Goal: Transaction & Acquisition: Purchase product/service

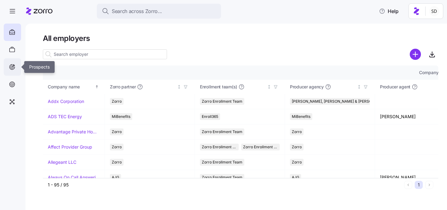
click at [13, 68] on icon at bounding box center [12, 66] width 3 height 3
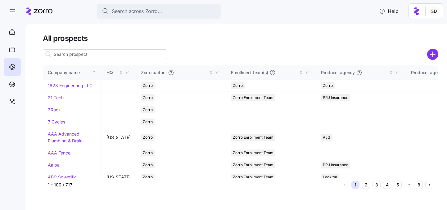
click at [75, 53] on input at bounding box center [105, 54] width 124 height 10
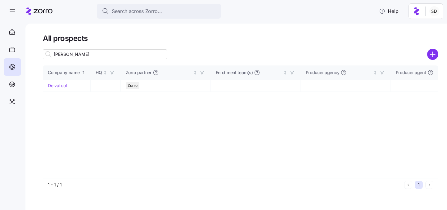
click at [79, 55] on input "delva" at bounding box center [105, 54] width 124 height 10
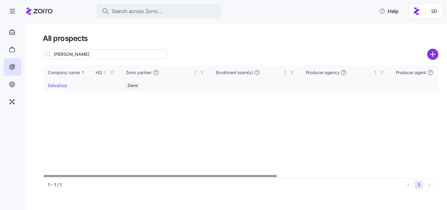
type input "delva"
click at [52, 85] on link "Delvatool" at bounding box center [57, 85] width 19 height 5
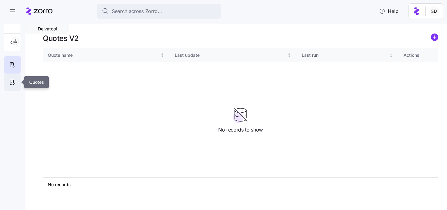
click at [12, 81] on icon at bounding box center [12, 82] width 7 height 7
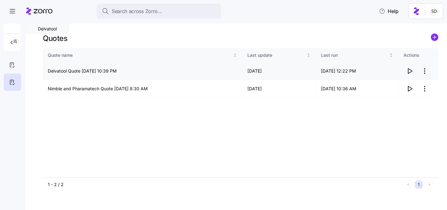
click at [411, 70] on icon "button" at bounding box center [409, 70] width 7 height 7
click at [14, 67] on icon at bounding box center [12, 64] width 7 height 7
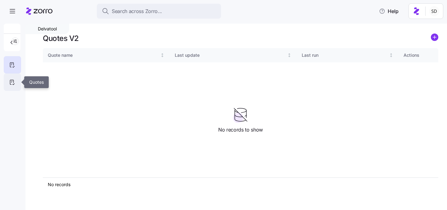
click at [13, 81] on icon at bounding box center [12, 82] width 7 height 7
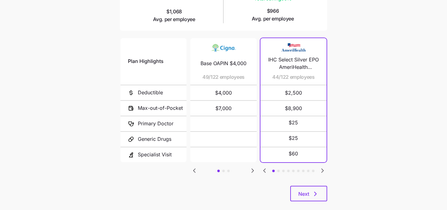
scroll to position [128, 0]
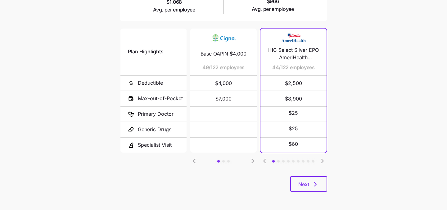
click at [323, 159] on icon "Go to next slide" at bounding box center [322, 161] width 2 height 4
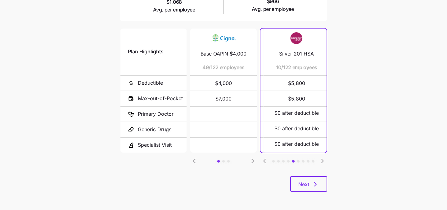
click at [323, 159] on icon "Go to next slide" at bounding box center [322, 161] width 2 height 4
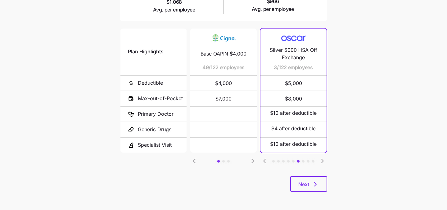
click at [266, 158] on icon "Go to previous slide" at bounding box center [264, 160] width 7 height 7
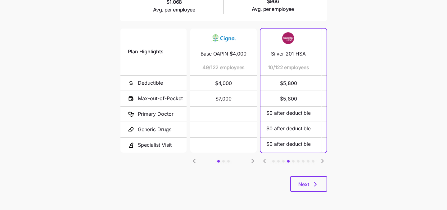
click at [266, 158] on icon "Go to previous slide" at bounding box center [264, 160] width 7 height 7
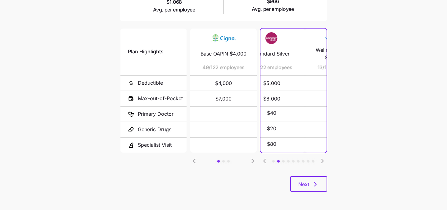
click at [266, 158] on icon "Go to previous slide" at bounding box center [264, 160] width 7 height 7
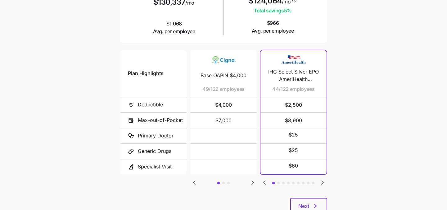
scroll to position [122, 0]
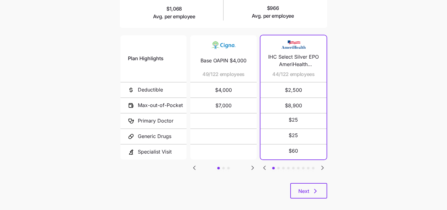
click at [251, 165] on icon "Go to next slide" at bounding box center [252, 167] width 7 height 7
click at [196, 167] on icon "Go to previous slide" at bounding box center [194, 167] width 7 height 7
click at [249, 165] on icon "Go to next slide" at bounding box center [252, 167] width 7 height 7
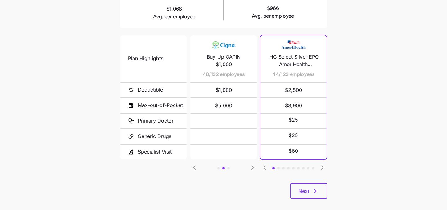
click at [249, 165] on icon "Go to next slide" at bounding box center [252, 167] width 7 height 7
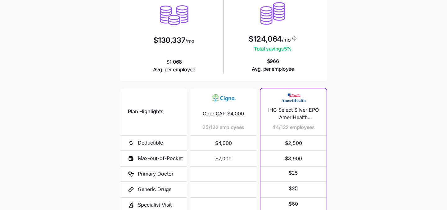
scroll to position [113, 0]
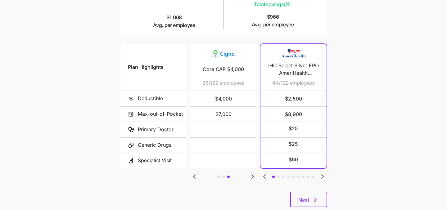
click at [325, 176] on icon "Go to next slide" at bounding box center [322, 176] width 7 height 7
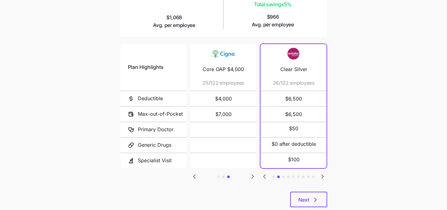
click at [325, 176] on icon "Go to next slide" at bounding box center [322, 176] width 7 height 7
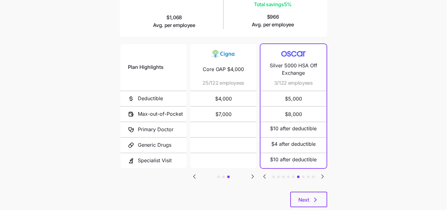
click at [325, 176] on icon "Go to next slide" at bounding box center [322, 176] width 7 height 7
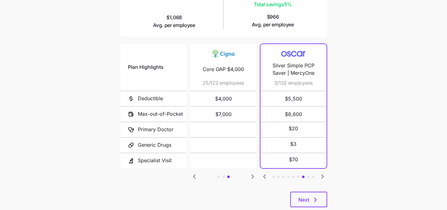
click at [195, 175] on icon "Go to previous slide" at bounding box center [194, 177] width 2 height 4
click at [323, 175] on icon "Go to next slide" at bounding box center [322, 176] width 7 height 7
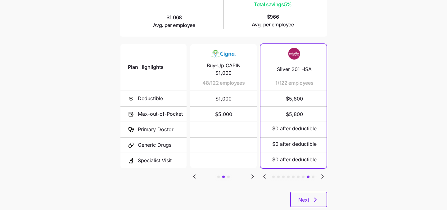
click at [323, 175] on icon "Go to next slide" at bounding box center [322, 176] width 7 height 7
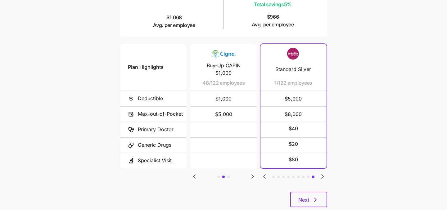
click at [263, 175] on icon "Go to previous slide" at bounding box center [264, 177] width 2 height 4
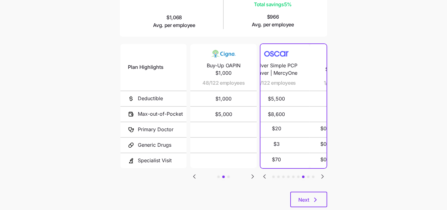
click at [263, 175] on icon "Go to previous slide" at bounding box center [264, 177] width 2 height 4
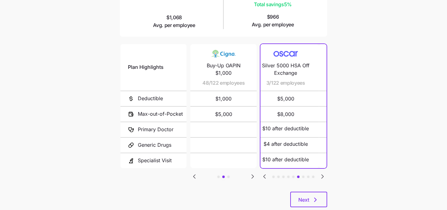
click at [263, 175] on icon "Go to previous slide" at bounding box center [264, 177] width 2 height 4
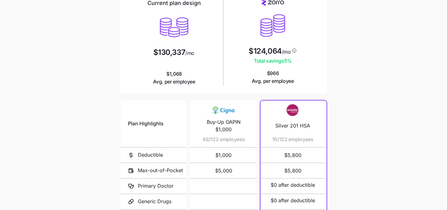
scroll to position [22, 0]
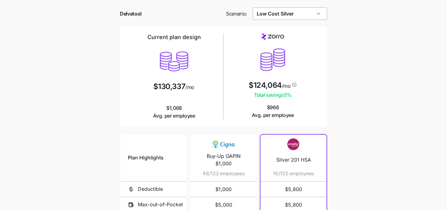
click at [314, 12] on input "Low Cost Silver" at bounding box center [290, 13] width 75 height 12
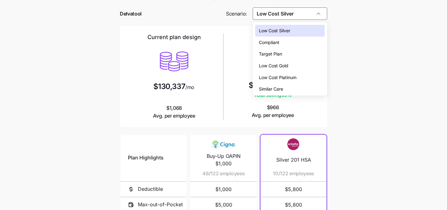
click at [296, 63] on div "Low Cost Gold" at bounding box center [290, 66] width 70 height 12
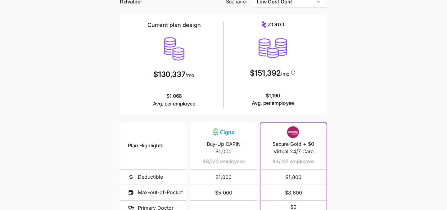
scroll to position [0, 0]
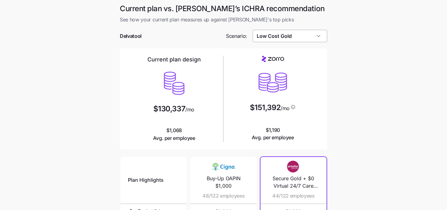
click at [317, 38] on input "Low Cost Gold" at bounding box center [290, 36] width 75 height 12
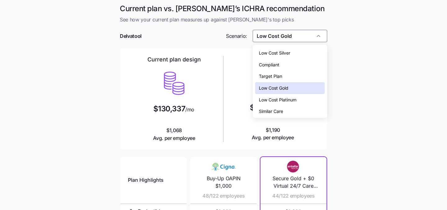
click at [297, 52] on div "Low Cost Silver" at bounding box center [290, 53] width 70 height 12
type input "Low Cost Silver"
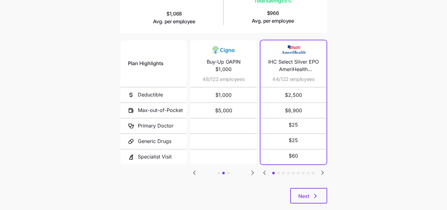
scroll to position [128, 0]
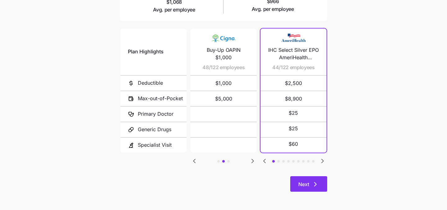
click at [311, 186] on span "Next" at bounding box center [308, 184] width 21 height 7
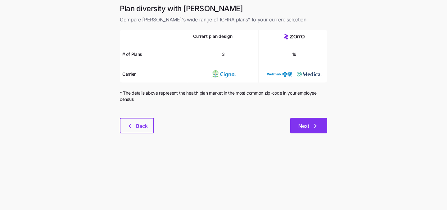
click at [305, 123] on span "Next" at bounding box center [303, 125] width 11 height 7
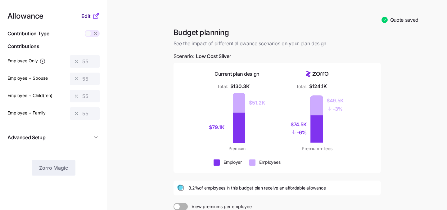
click at [86, 19] on span "Edit" at bounding box center [85, 15] width 9 height 7
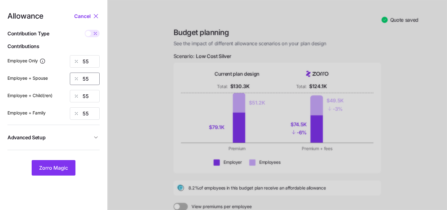
click at [92, 83] on input "55" at bounding box center [85, 79] width 30 height 12
type input "0"
click at [95, 97] on input "55" at bounding box center [85, 96] width 30 height 12
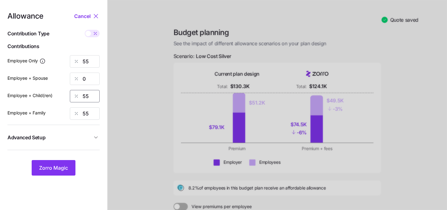
click at [95, 97] on input "55" at bounding box center [85, 96] width 30 height 12
type input "0"
click at [94, 114] on input "55" at bounding box center [85, 113] width 30 height 12
type input "5"
click at [92, 63] on input "55" at bounding box center [85, 61] width 30 height 12
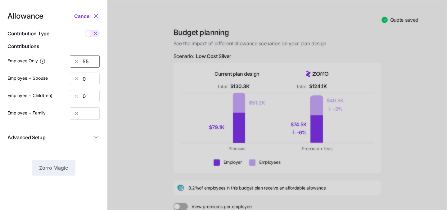
type input "5"
type input "80"
click at [107, 102] on nav "Allowance Cancel Contribution Type Use classes Contributions Employee Only 80 E…" at bounding box center [53, 147] width 107 height 295
click at [91, 110] on input "Employee + Family" at bounding box center [85, 113] width 30 height 12
type input "0"
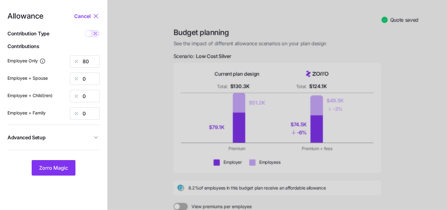
click at [116, 168] on div at bounding box center [276, 147] width 339 height 295
click at [62, 169] on span "Zorro Magic" at bounding box center [53, 167] width 29 height 7
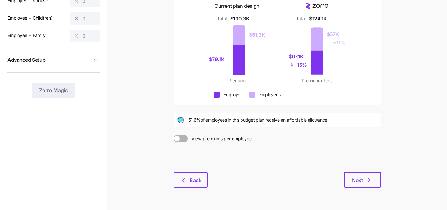
scroll to position [83, 0]
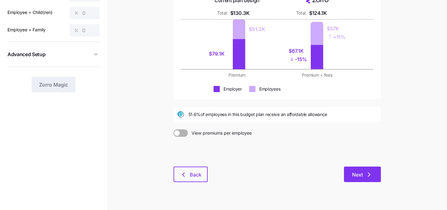
click at [359, 173] on span "Next" at bounding box center [357, 174] width 11 height 7
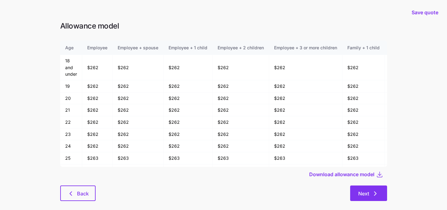
click at [367, 186] on button "Next" at bounding box center [368, 194] width 37 height 16
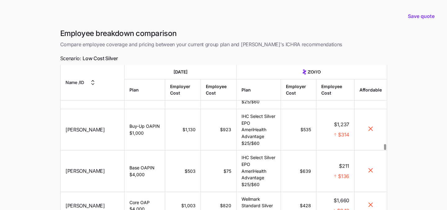
scroll to position [58, 0]
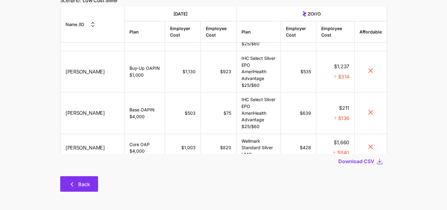
click at [69, 179] on button "Back" at bounding box center [79, 184] width 38 height 16
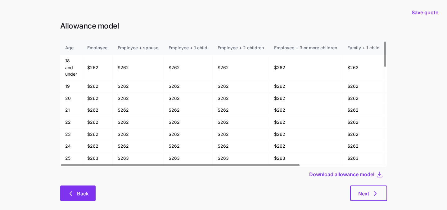
click at [81, 198] on button "Back" at bounding box center [77, 194] width 35 height 16
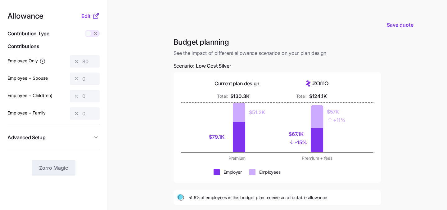
scroll to position [95, 0]
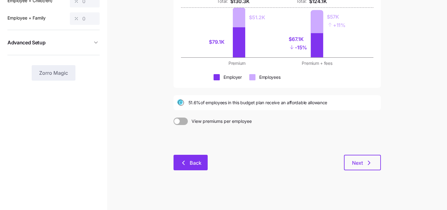
click at [199, 155] on button "Back" at bounding box center [190, 163] width 34 height 16
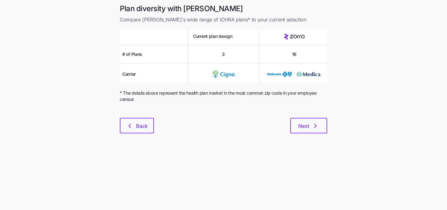
click at [120, 116] on div at bounding box center [223, 113] width 207 height 7
click at [128, 119] on button "Back" at bounding box center [137, 126] width 34 height 16
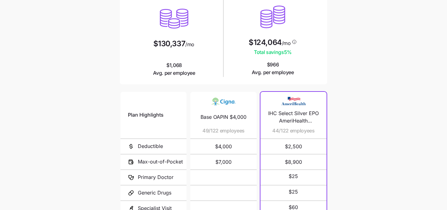
scroll to position [128, 0]
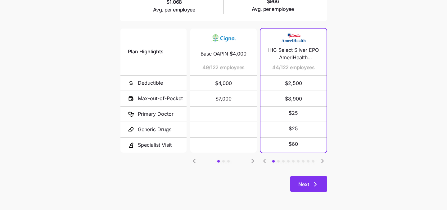
click at [310, 187] on span "Next" at bounding box center [308, 184] width 21 height 7
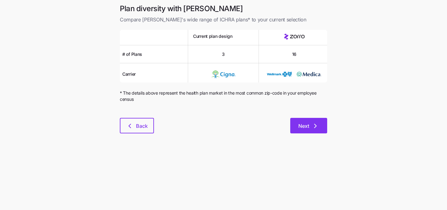
click at [309, 130] on button "Next" at bounding box center [308, 126] width 37 height 16
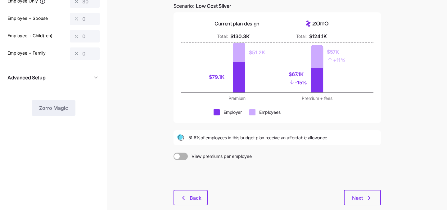
scroll to position [95, 0]
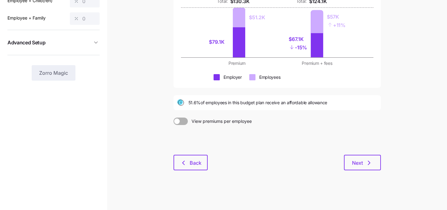
click at [371, 153] on div at bounding box center [276, 140] width 207 height 30
click at [368, 162] on icon "button" at bounding box center [368, 162] width 7 height 7
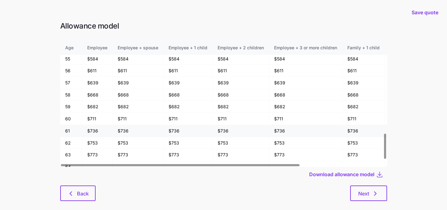
scroll to position [479, 0]
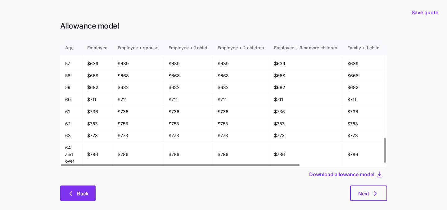
click at [74, 187] on button "Back" at bounding box center [77, 194] width 35 height 16
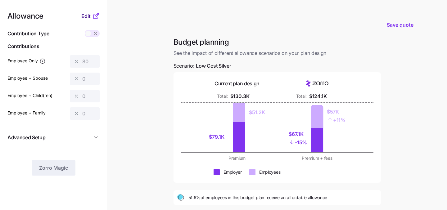
click at [84, 16] on span "Edit" at bounding box center [85, 15] width 9 height 7
click at [86, 16] on span "Edit" at bounding box center [85, 15] width 9 height 7
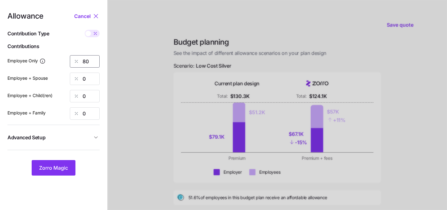
click at [88, 64] on input "80" at bounding box center [85, 61] width 30 height 12
type input "100"
click at [55, 164] on button "Zorro Magic" at bounding box center [54, 168] width 44 height 16
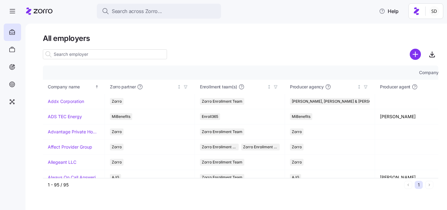
click at [105, 52] on input at bounding box center [105, 54] width 124 height 10
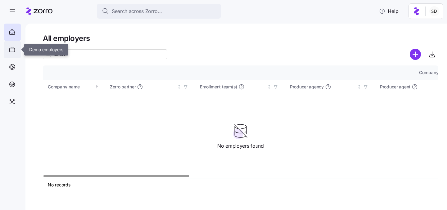
type input "lumos"
click at [11, 54] on div at bounding box center [12, 49] width 17 height 17
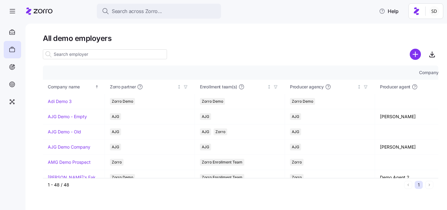
click at [90, 53] on input at bounding box center [105, 54] width 124 height 10
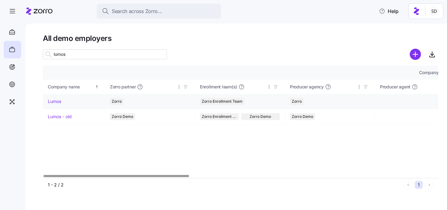
type input "lumos"
click at [52, 101] on link "Lumos" at bounding box center [54, 101] width 13 height 6
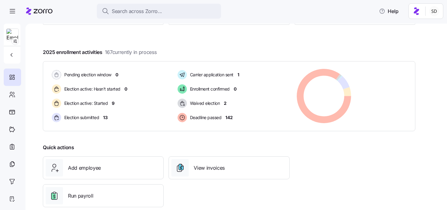
scroll to position [96, 0]
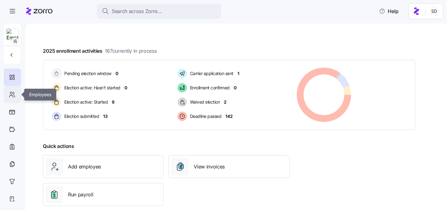
click at [11, 93] on icon at bounding box center [12, 94] width 7 height 7
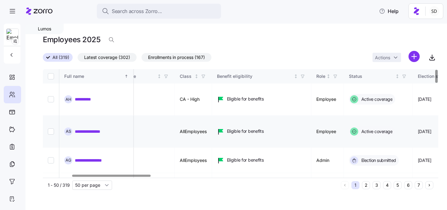
scroll to position [0, 144]
click at [243, 121] on td "Eligible for benefits" at bounding box center [260, 132] width 99 height 32
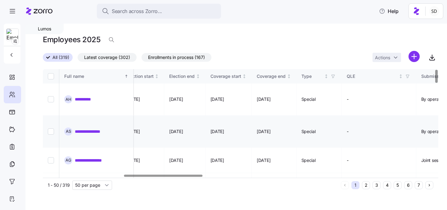
scroll to position [0, 439]
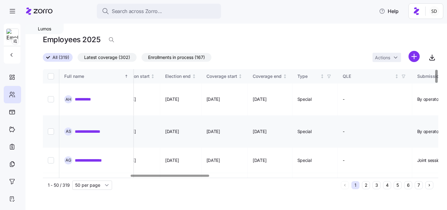
click at [243, 121] on td "08/01/2025" at bounding box center [224, 132] width 47 height 32
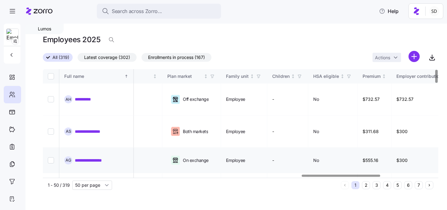
scroll to position [0, 1301]
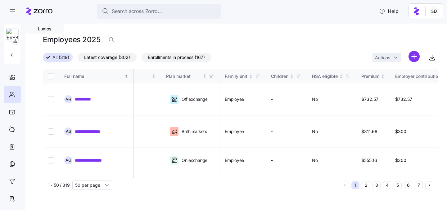
click at [406, 187] on button "6" at bounding box center [408, 185] width 8 height 8
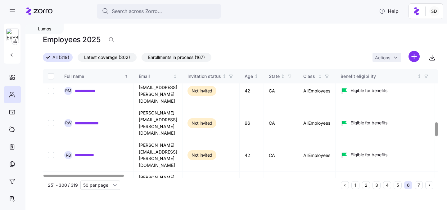
scroll to position [410, 0]
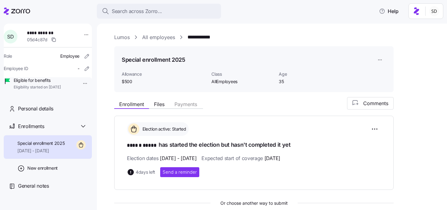
scroll to position [75, 0]
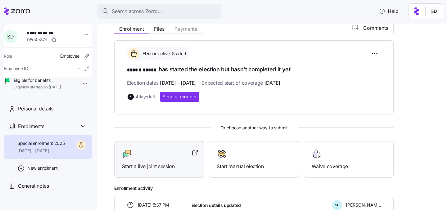
click at [158, 164] on span "Start a live joint session" at bounding box center [159, 167] width 74 height 8
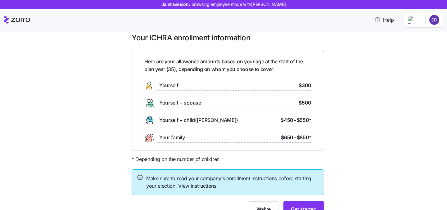
scroll to position [9, 0]
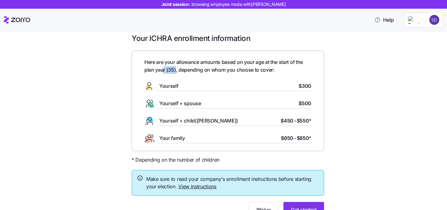
drag, startPoint x: 177, startPoint y: 70, endPoint x: 164, endPoint y: 70, distance: 12.4
click at [164, 70] on span "Here are your allowance amounts based on your age at the start of the plan year…" at bounding box center [227, 66] width 167 height 16
click at [174, 74] on span "Here are your allowance amounts based on your age at the start of the plan year…" at bounding box center [227, 66] width 167 height 16
click at [172, 70] on span "Here are your allowance amounts based on your age at the start of the plan year…" at bounding box center [227, 66] width 167 height 16
click at [236, 95] on div "Here are your allowance amounts based on your age at the start of the plan year…" at bounding box center [227, 100] width 167 height 85
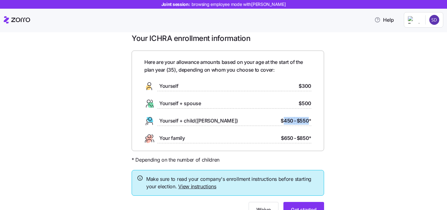
drag, startPoint x: 282, startPoint y: 121, endPoint x: 309, endPoint y: 121, distance: 26.4
click at [309, 121] on div "$450 - $550 *" at bounding box center [295, 121] width 31 height 8
click at [306, 126] on div "Here are your allowance amounts based on your age at the start of the plan year…" at bounding box center [227, 100] width 167 height 85
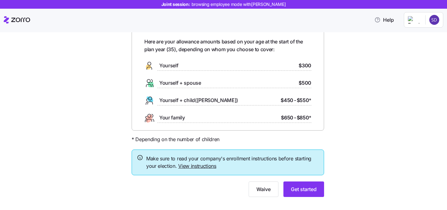
scroll to position [32, 0]
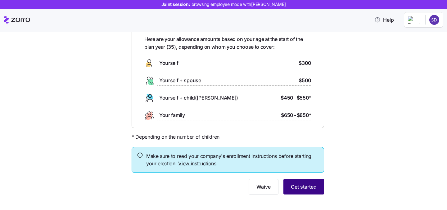
click at [298, 187] on span "Get started" at bounding box center [304, 186] width 26 height 7
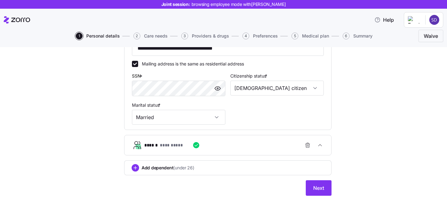
scroll to position [197, 0]
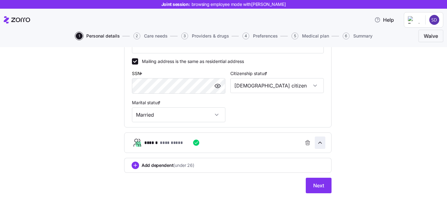
click at [323, 143] on icon "button" at bounding box center [320, 143] width 6 height 6
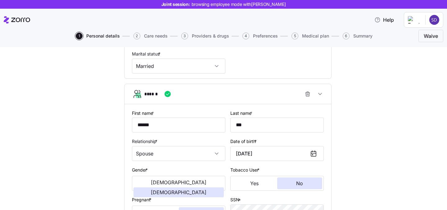
scroll to position [252, 0]
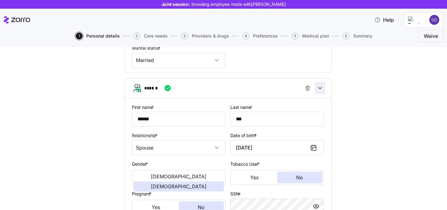
click at [322, 89] on icon "button" at bounding box center [320, 88] width 6 height 6
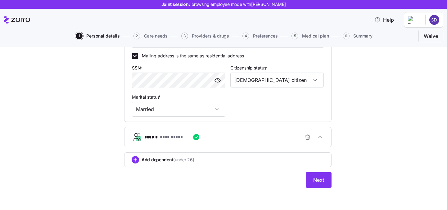
scroll to position [204, 0]
click at [318, 181] on span "Next" at bounding box center [318, 179] width 11 height 7
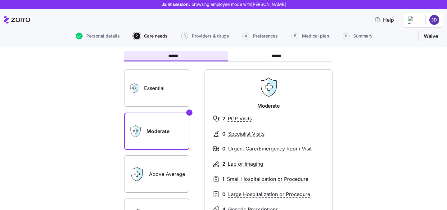
scroll to position [39, 0]
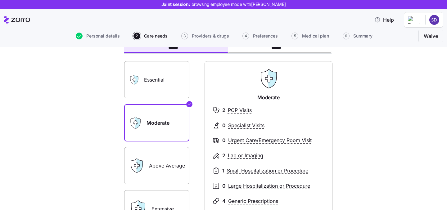
click at [146, 79] on label "Essential" at bounding box center [156, 79] width 65 height 37
click at [0, 0] on input "Essential" at bounding box center [0, 0] width 0 height 0
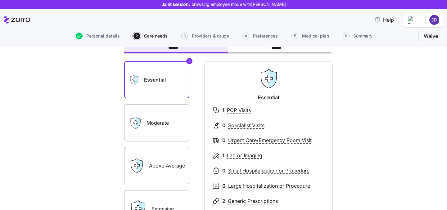
scroll to position [54, 0]
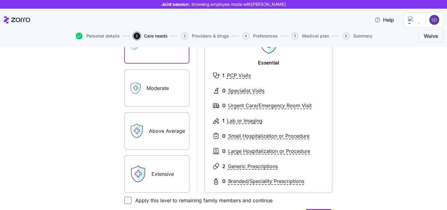
click at [161, 177] on label "Extensive" at bounding box center [156, 173] width 65 height 37
click at [0, 0] on input "Extensive" at bounding box center [0, 0] width 0 height 0
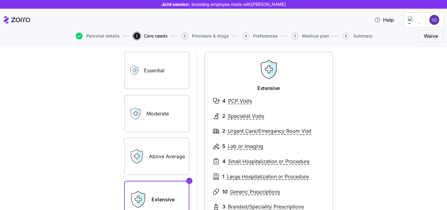
scroll to position [48, 0]
click at [163, 123] on label "Moderate" at bounding box center [156, 114] width 65 height 37
click at [0, 0] on input "Moderate" at bounding box center [0, 0] width 0 height 0
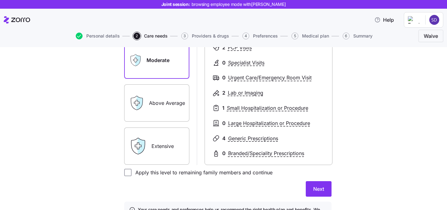
scroll to position [103, 0]
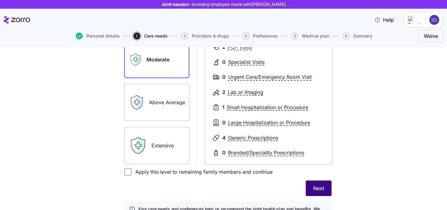
click at [323, 190] on span "Next" at bounding box center [318, 188] width 11 height 7
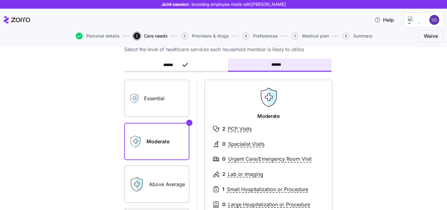
scroll to position [24, 0]
click at [175, 95] on label "Essential" at bounding box center [156, 97] width 65 height 37
click at [0, 0] on input "Essential" at bounding box center [0, 0] width 0 height 0
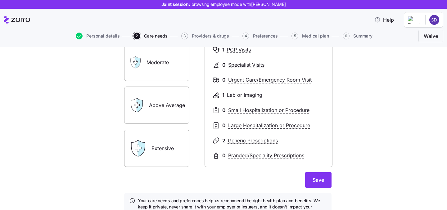
scroll to position [117, 0]
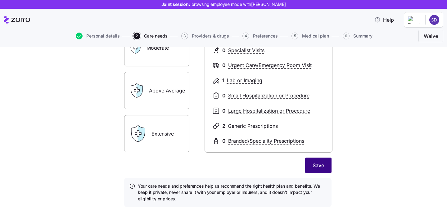
click at [318, 164] on span "Save" at bounding box center [317, 165] width 11 height 7
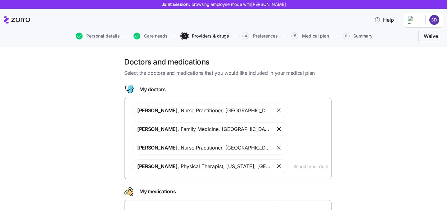
scroll to position [3, 0]
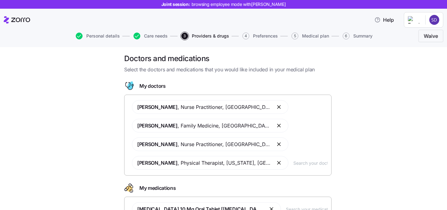
click at [296, 165] on input "text" at bounding box center [310, 162] width 34 height 7
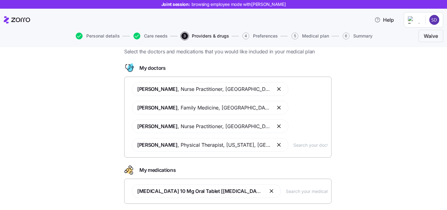
scroll to position [22, 0]
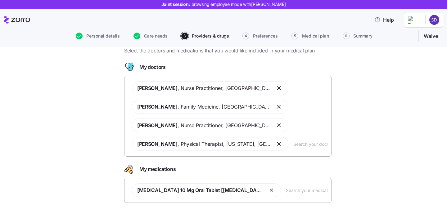
click at [293, 146] on input "text" at bounding box center [310, 144] width 34 height 7
type input "smith"
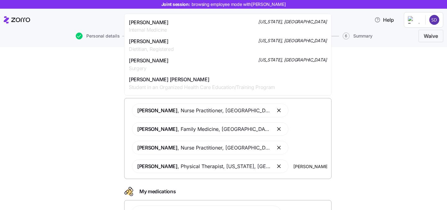
scroll to position [222, 0]
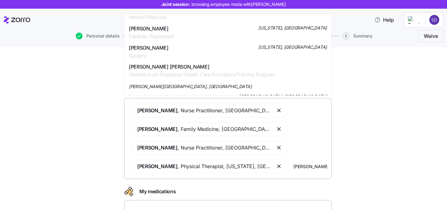
click at [293, 165] on input "smith" at bounding box center [310, 166] width 34 height 7
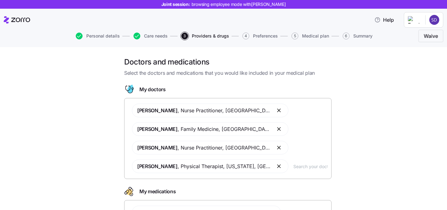
click at [376, 157] on div "Doctors and medications Select the doctors and medications that you would like …" at bounding box center [227, 156] width 421 height 199
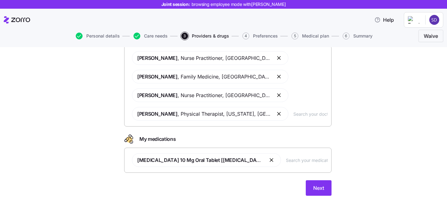
click at [286, 160] on input "text" at bounding box center [307, 160] width 42 height 7
type input "albuer"
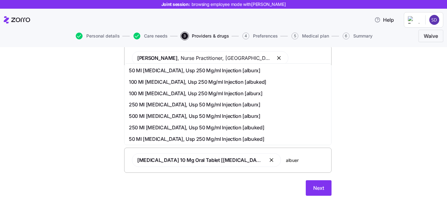
click at [286, 158] on input "albuer" at bounding box center [307, 160] width 42 height 7
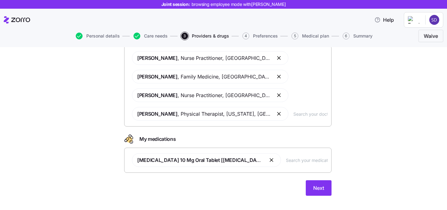
click at [352, 176] on div "Doctors and medications Select the doctors and medications that you would like …" at bounding box center [227, 104] width 421 height 199
click at [318, 188] on span "Next" at bounding box center [318, 187] width 11 height 7
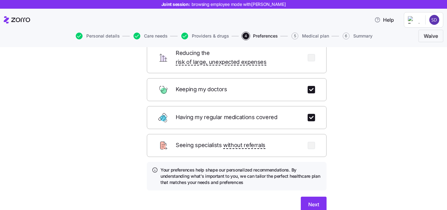
scroll to position [74, 0]
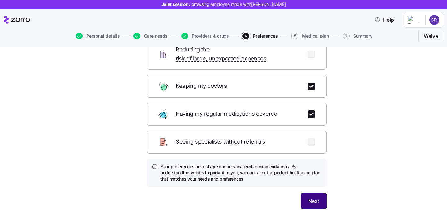
click at [316, 197] on span "Next" at bounding box center [313, 200] width 11 height 7
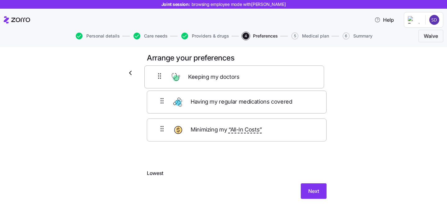
scroll to position [0, 0]
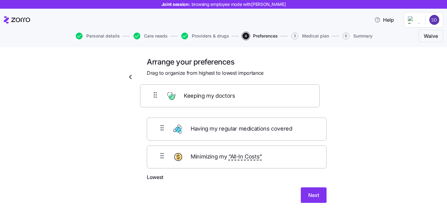
drag, startPoint x: 238, startPoint y: 114, endPoint x: 232, endPoint y: 106, distance: 10.2
click at [232, 106] on div "Having my regular medications covered Keeping my doctors Minimizing my “All-In …" at bounding box center [237, 134] width 180 height 79
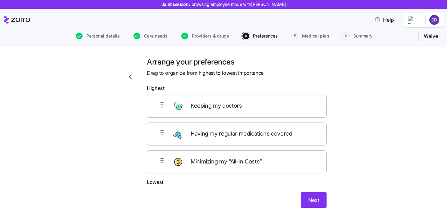
scroll to position [14, 0]
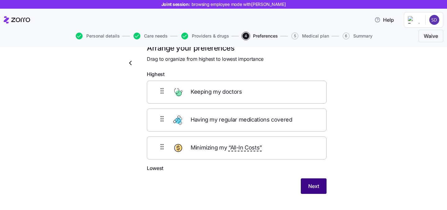
click at [313, 184] on span "Next" at bounding box center [313, 185] width 11 height 7
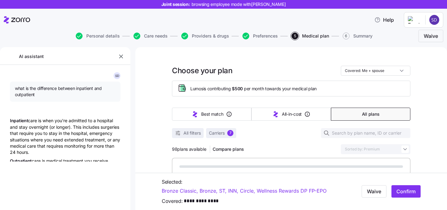
type textarea "x"
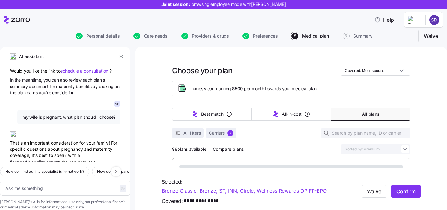
click at [121, 57] on icon "button" at bounding box center [121, 56] width 6 height 6
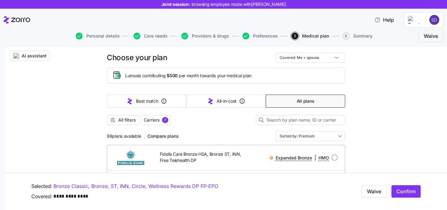
scroll to position [20, 0]
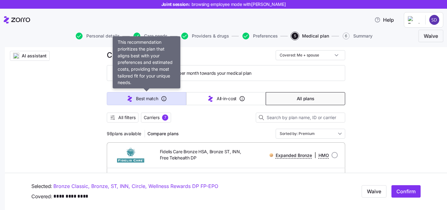
click at [137, 95] on button "Best match" at bounding box center [146, 98] width 79 height 13
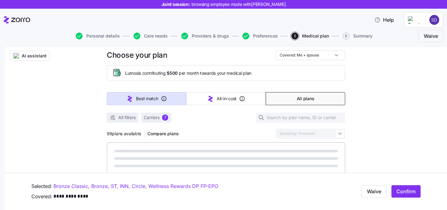
type input "Sorted by: Best match"
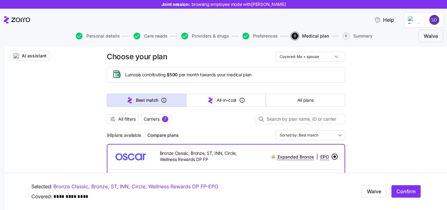
scroll to position [17, 0]
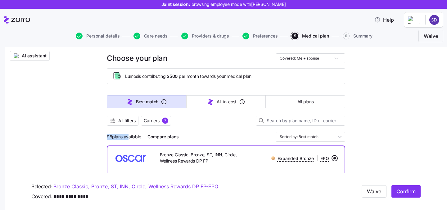
drag, startPoint x: 107, startPoint y: 137, endPoint x: 127, endPoint y: 137, distance: 20.2
click at [127, 137] on span "98 plans available" at bounding box center [124, 137] width 34 height 6
click at [130, 137] on span "98 plans available" at bounding box center [124, 137] width 34 height 6
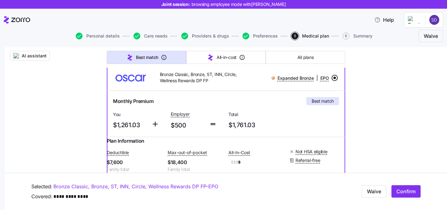
scroll to position [96, 0]
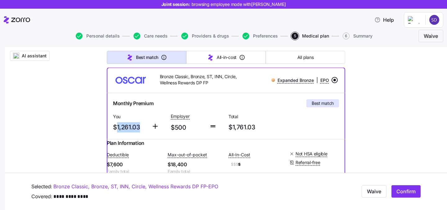
drag, startPoint x: 141, startPoint y: 127, endPoint x: 114, endPoint y: 127, distance: 26.7
click at [114, 127] on span "$1,261.03" at bounding box center [130, 127] width 34 height 10
click at [133, 131] on span "$1,261.03" at bounding box center [130, 127] width 34 height 10
click at [125, 127] on span "$1,261.03" at bounding box center [130, 127] width 34 height 10
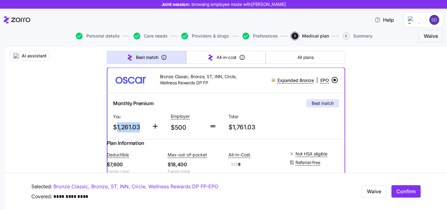
click at [125, 127] on span "$1,261.03" at bounding box center [130, 127] width 34 height 10
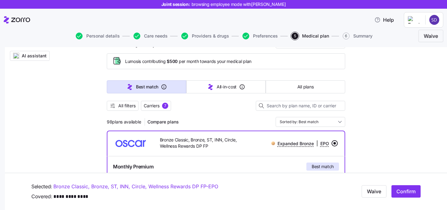
scroll to position [34, 0]
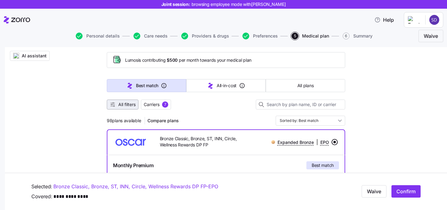
click at [128, 103] on span "All filters" at bounding box center [126, 104] width 17 height 6
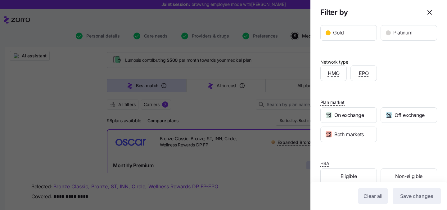
scroll to position [143, 0]
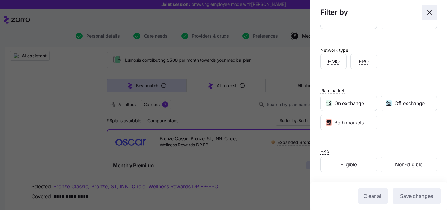
click at [426, 12] on icon "button" at bounding box center [429, 12] width 7 height 7
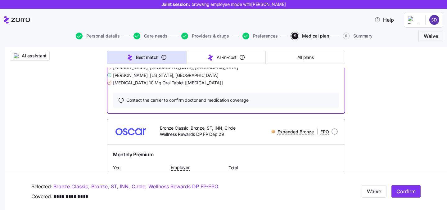
scroll to position [275, 0]
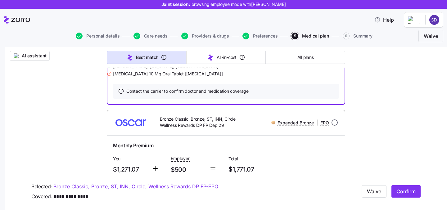
click at [331, 126] on input "radio" at bounding box center [334, 122] width 6 height 6
radio input "true"
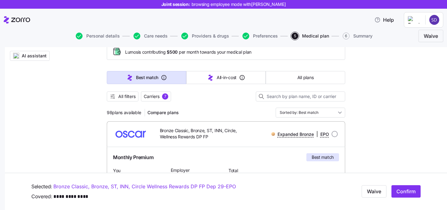
scroll to position [27, 0]
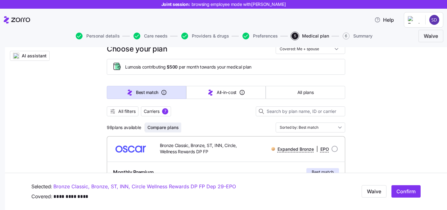
click at [163, 128] on span "Compare plans" at bounding box center [162, 127] width 31 height 6
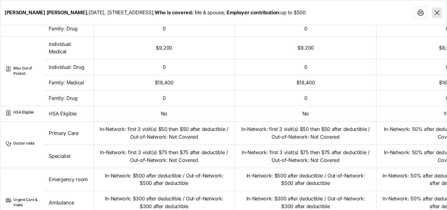
scroll to position [0, 0]
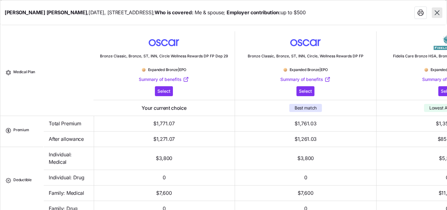
click at [438, 12] on icon "button" at bounding box center [436, 12] width 5 height 5
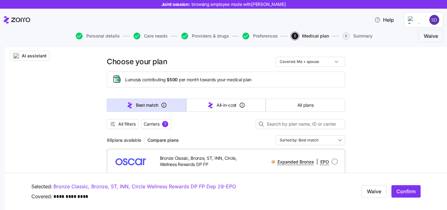
scroll to position [9, 0]
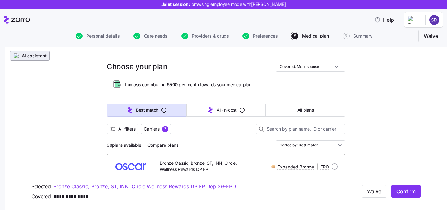
click at [40, 59] on span "AI assistant" at bounding box center [34, 56] width 25 height 6
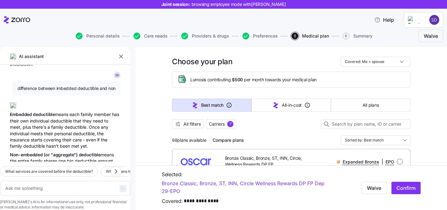
scroll to position [219, 0]
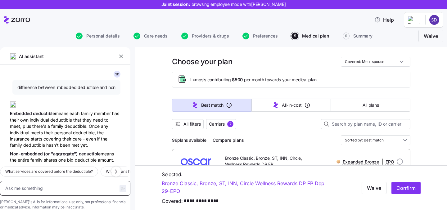
click at [50, 181] on textarea at bounding box center [65, 188] width 130 height 15
type textarea "x"
type textarea "w"
type textarea "x"
type textarea "wh"
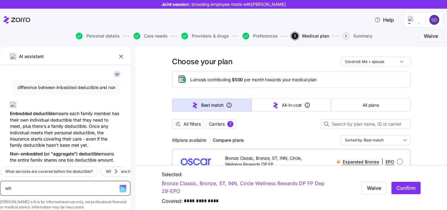
type textarea "x"
type textarea "why"
type textarea "x"
type textarea "why w"
type textarea "x"
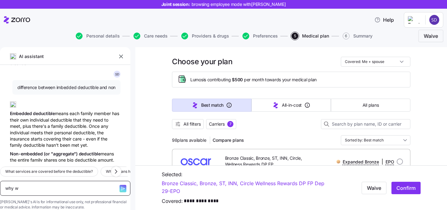
type textarea "why wo"
type textarea "x"
type textarea "why wou"
type textarea "x"
type textarea "why would"
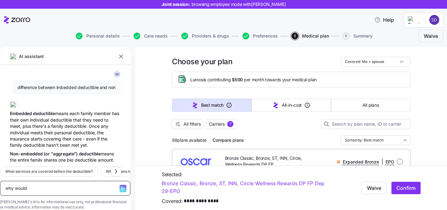
type textarea "x"
type textarea "why would"
type textarea "x"
type textarea "why would a"
type textarea "x"
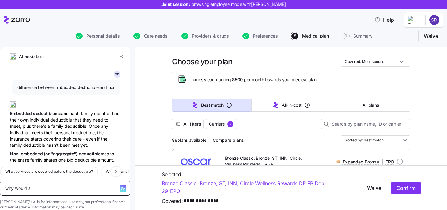
type textarea "why would a p"
type textarea "x"
type textarea "why would a pol"
type textarea "x"
type textarea "why would a pola"
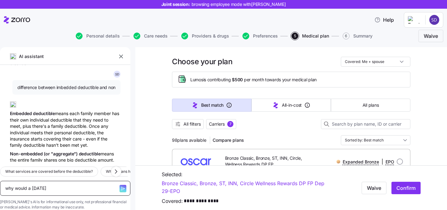
type textarea "x"
type textarea "why would a polan"
type textarea "x"
type textarea "why would a pola"
type textarea "x"
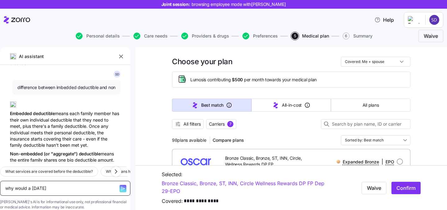
type textarea "why would a pol"
type textarea "x"
type textarea "why would a po"
type textarea "x"
type textarea "why would a p"
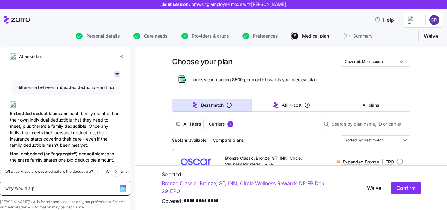
type textarea "x"
type textarea "why would a pl"
type textarea "x"
type textarea "why would a pla"
type textarea "x"
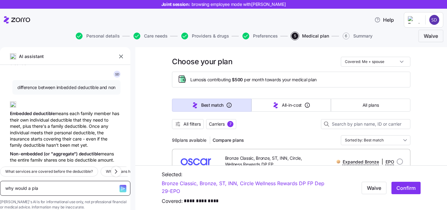
type textarea "why would a pl"
type textarea "x"
type textarea "why would a p"
type textarea "x"
type textarea "why would a"
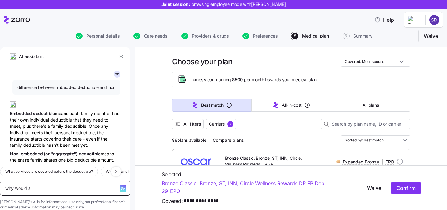
type textarea "x"
type textarea "why would a"
type textarea "x"
type textarea "why would"
type textarea "x"
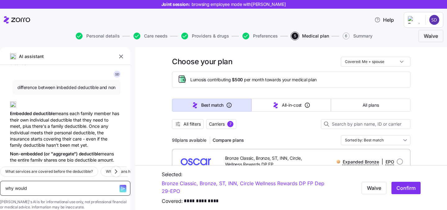
type textarea "why would"
type textarea "x"
type textarea "why woul"
type textarea "x"
type textarea "why wou"
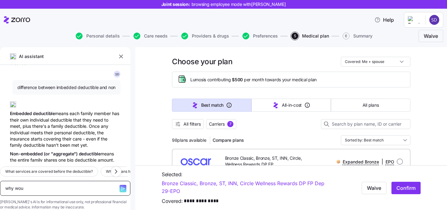
type textarea "x"
type textarea "why wo"
type textarea "x"
type textarea "why w"
type textarea "x"
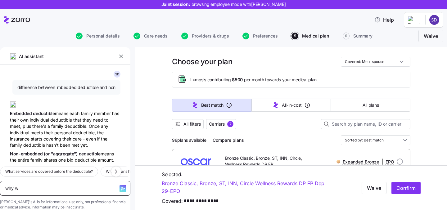
type textarea "why"
type textarea "x"
type textarea "why"
type textarea "x"
type textarea "wh"
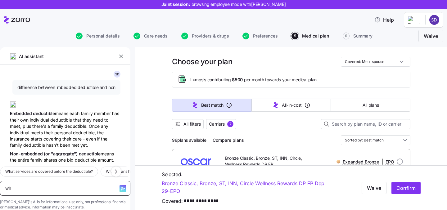
type textarea "x"
type textarea "wha"
type textarea "x"
type textarea "what"
type textarea "x"
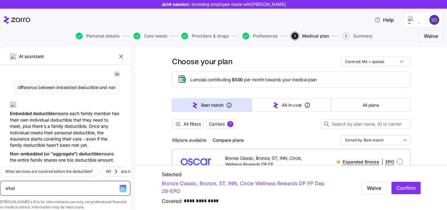
type textarea "what"
type textarea "x"
type textarea "what q"
type textarea "x"
type textarea "what qu"
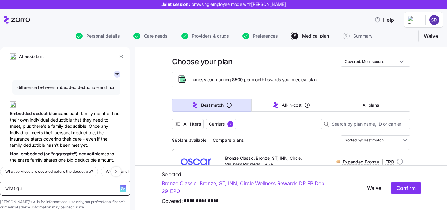
type textarea "x"
type textarea "what qual"
type textarea "x"
type textarea "what qualif"
type textarea "x"
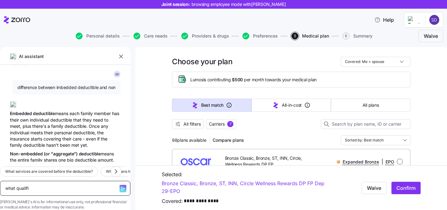
type textarea "what qualifie"
type textarea "x"
type textarea "what qualifies"
type textarea "x"
type textarea "what qualifies"
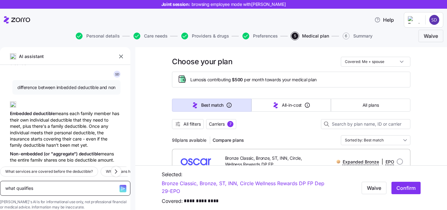
type textarea "x"
type textarea "what qualifies a"
type textarea "x"
type textarea "what qualifies a"
type textarea "x"
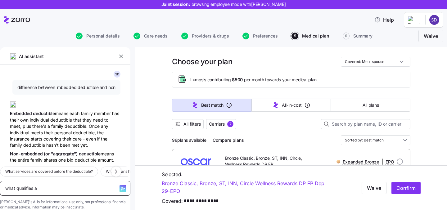
type textarea "what qualifies a p"
type textarea "x"
type textarea "what qualifies a pl"
type textarea "x"
type textarea "what qualifies a pln"
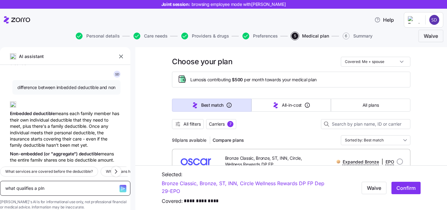
type textarea "x"
type textarea "what qualifies a pl"
type textarea "x"
type textarea "what qualifies a pla"
type textarea "x"
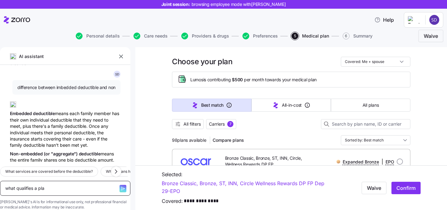
type textarea "what qualifies a plan"
type textarea "x"
type textarea "what qualifies a plan"
type textarea "x"
type textarea "what qualifies a plan to"
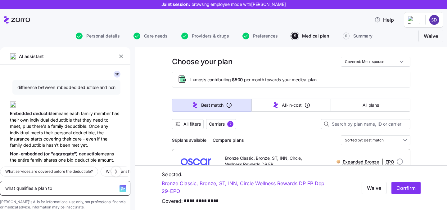
type textarea "x"
type textarea "what qualifies a plan to b"
type textarea "x"
type textarea "what qualifies a plan to be"
type textarea "x"
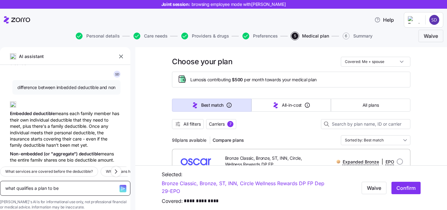
type textarea "what qualifies a plan to be"
type textarea "x"
type textarea "what qualifies a plan to be S"
type textarea "x"
type textarea "what qualifies a plan to be SA"
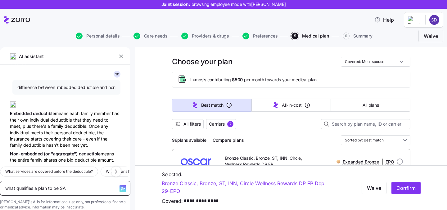
type textarea "x"
type textarea "what qualifies a plan to be S"
type textarea "x"
type textarea "what qualifies a plan to be"
type textarea "x"
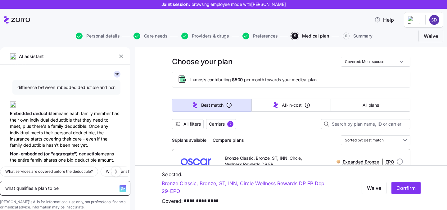
type textarea "what qualifies a plan to be H"
type textarea "x"
type textarea "what qualifies a plan to be"
type textarea "x"
type textarea "what qualifies a plan to be H"
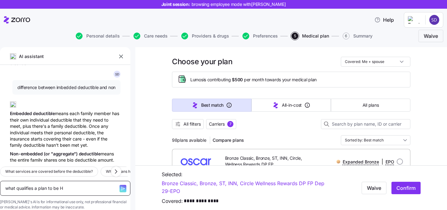
type textarea "x"
type textarea "what qualifies a plan to be HS"
type textarea "x"
type textarea "what qualifies a plan to be HSA"
type textarea "x"
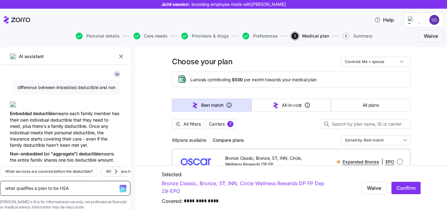
type textarea "what qualifies a plan to be HSA"
type textarea "x"
type textarea "what qualifies a plan to be HSA el"
type textarea "x"
type textarea "what qualifies a plan to be HSA eli"
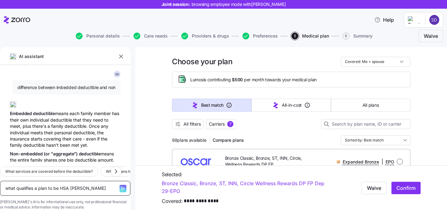
type textarea "x"
type textarea "what qualifies a plan to be HSA elig"
type textarea "x"
type textarea "what qualifies a plan to be HSA eligi"
type textarea "x"
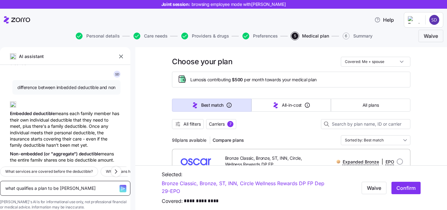
type textarea "what qualifies a plan to be HSA eligib"
type textarea "x"
type textarea "what qualifies a plan to be HSA eligibl"
type textarea "x"
type textarea "what qualifies a plan to be HSA eligible"
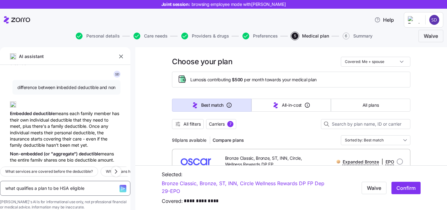
type textarea "x"
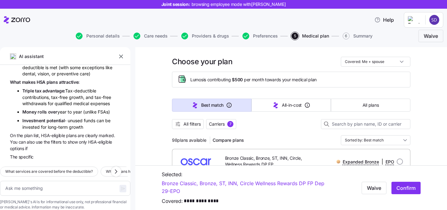
scroll to position [1766, 0]
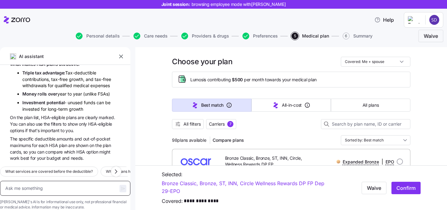
click at [65, 181] on textarea at bounding box center [65, 188] width 130 height 15
type textarea "x"
type textarea "myu"
type textarea "x"
type textarea "myu"
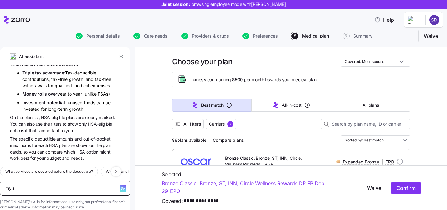
type textarea "x"
type textarea "myu"
type textarea "x"
type textarea "my"
type textarea "x"
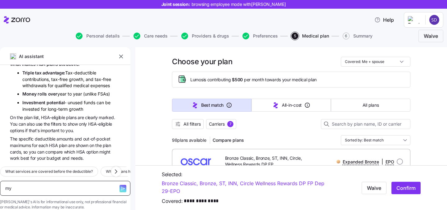
type textarea "my"
type textarea "x"
type textarea "my w"
type textarea "x"
type textarea "my wi"
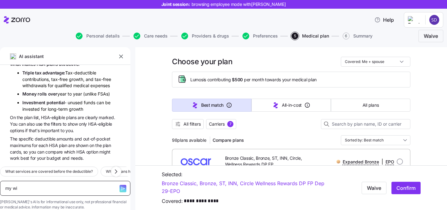
type textarea "x"
type textarea "my wif"
type textarea "x"
type textarea "my wife"
type textarea "x"
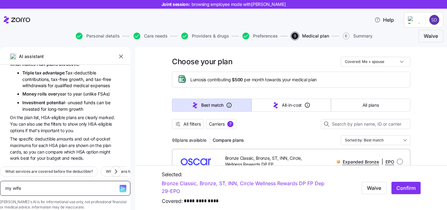
type textarea "my wife"
type textarea "x"
type textarea "my wife i"
type textarea "x"
type textarea "my wife is"
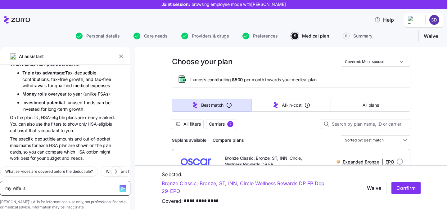
type textarea "x"
type textarea "my wife is"
type textarea "x"
type textarea "my wife is p"
type textarea "x"
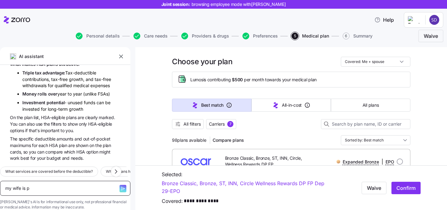
type textarea "my wife is pr"
type textarea "x"
type textarea "my wife is pre"
type textarea "x"
type textarea "my wife is preg"
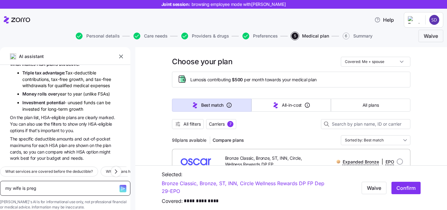
type textarea "x"
type textarea "my wife is prega"
type textarea "x"
type textarea "my wife is pregan"
type textarea "x"
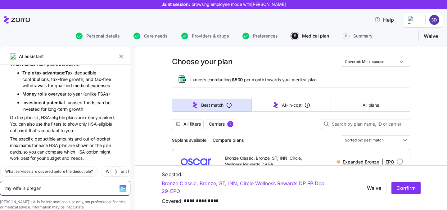
type textarea "my wife is pregant"
type textarea "x"
type textarea "my wife is pregant"
type textarea "x"
type textarea "my wife is pregant w"
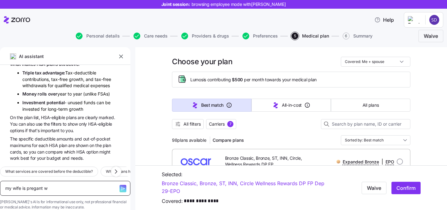
type textarea "x"
type textarea "my wife is pregant wh"
type textarea "x"
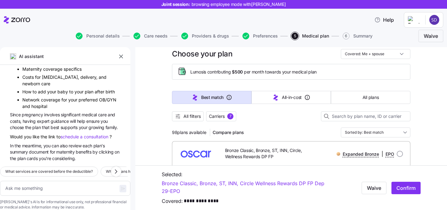
scroll to position [18, 0]
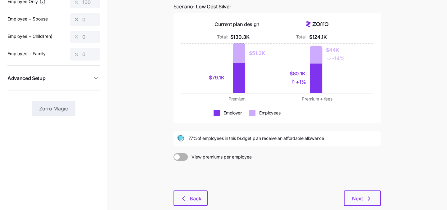
scroll to position [60, 0]
click at [370, 204] on button "Next" at bounding box center [362, 198] width 37 height 16
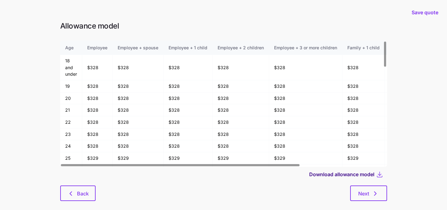
click at [370, 171] on span "Download allowance model" at bounding box center [341, 174] width 65 height 7
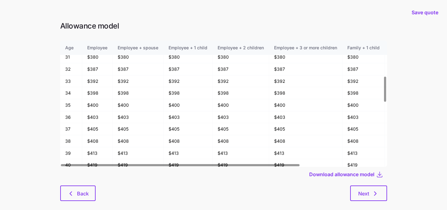
scroll to position [172, 0]
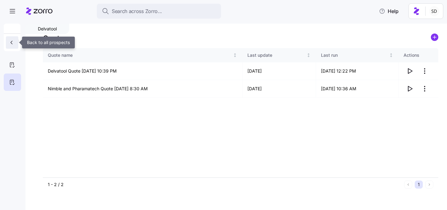
click at [9, 44] on icon "button" at bounding box center [11, 42] width 6 height 6
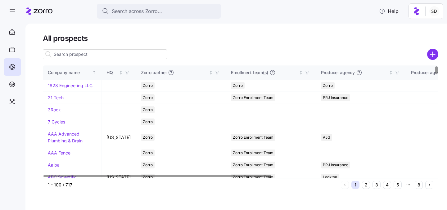
click at [70, 53] on input at bounding box center [105, 54] width 124 height 10
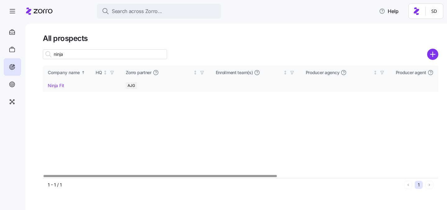
type input "ninja"
click at [55, 83] on link "Ninja Fit" at bounding box center [56, 85] width 16 height 5
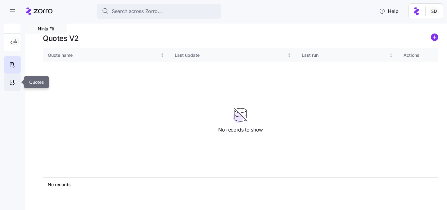
click at [8, 82] on div at bounding box center [12, 82] width 17 height 17
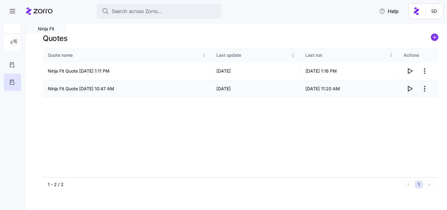
click at [411, 88] on icon "button" at bounding box center [410, 88] width 4 height 5
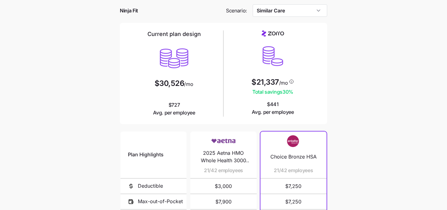
scroll to position [49, 0]
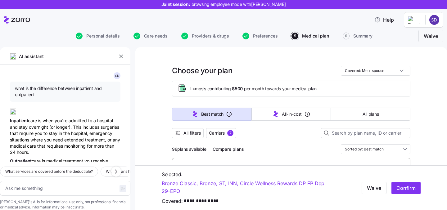
scroll to position [1946, 0]
